Goal: Transaction & Acquisition: Purchase product/service

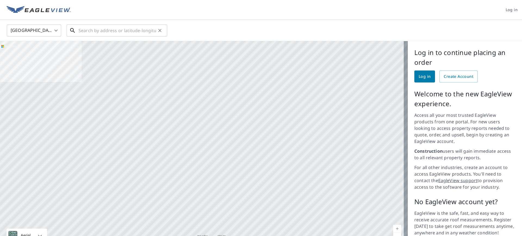
click at [97, 29] on input "text" at bounding box center [117, 30] width 77 height 15
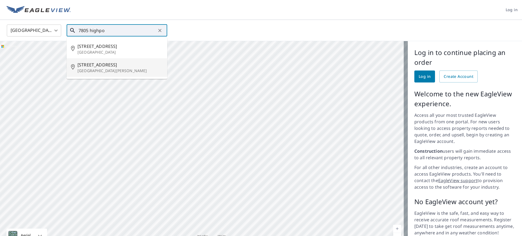
click at [102, 66] on span "[STREET_ADDRESS]" at bounding box center [119, 64] width 85 height 7
type input "[STREET_ADDRESS][PERSON_NAME]"
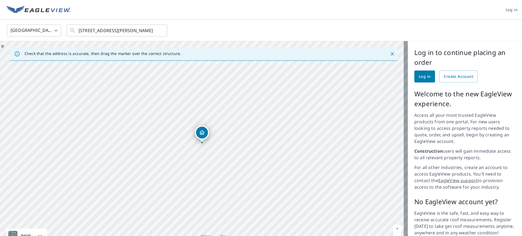
click at [426, 74] on span "Log in" at bounding box center [425, 76] width 12 height 7
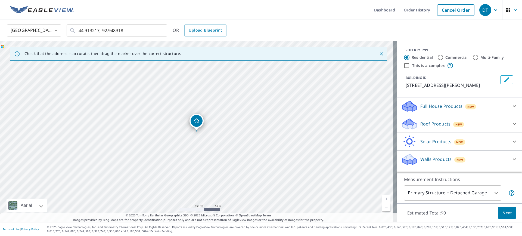
click at [432, 127] on p "Roof Products" at bounding box center [435, 123] width 30 height 7
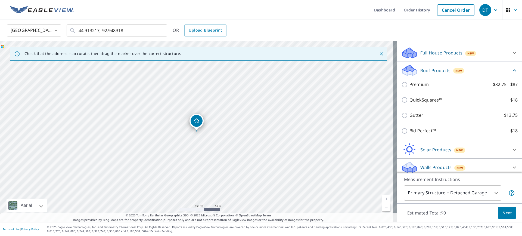
scroll to position [63, 0]
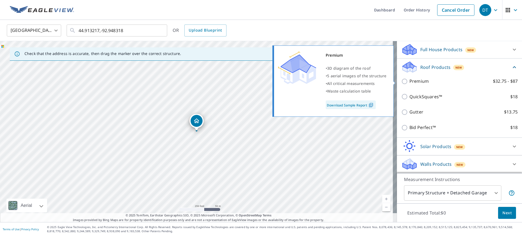
click at [401, 82] on input "Premium $32.75 - $87" at bounding box center [405, 81] width 8 height 7
checkbox input "true"
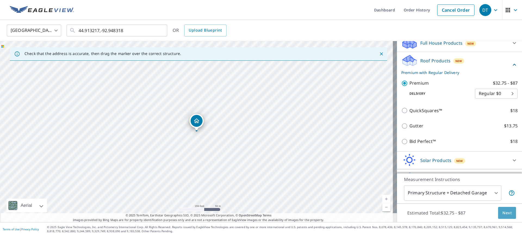
click at [498, 211] on button "Next" at bounding box center [507, 213] width 18 height 12
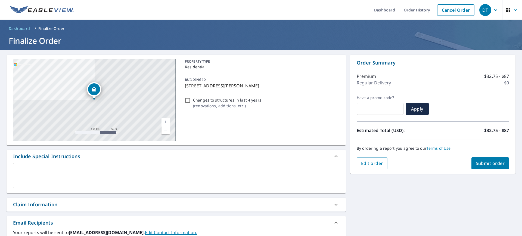
click at [483, 166] on button "Submit order" at bounding box center [490, 163] width 38 height 12
